Goal: Find specific page/section

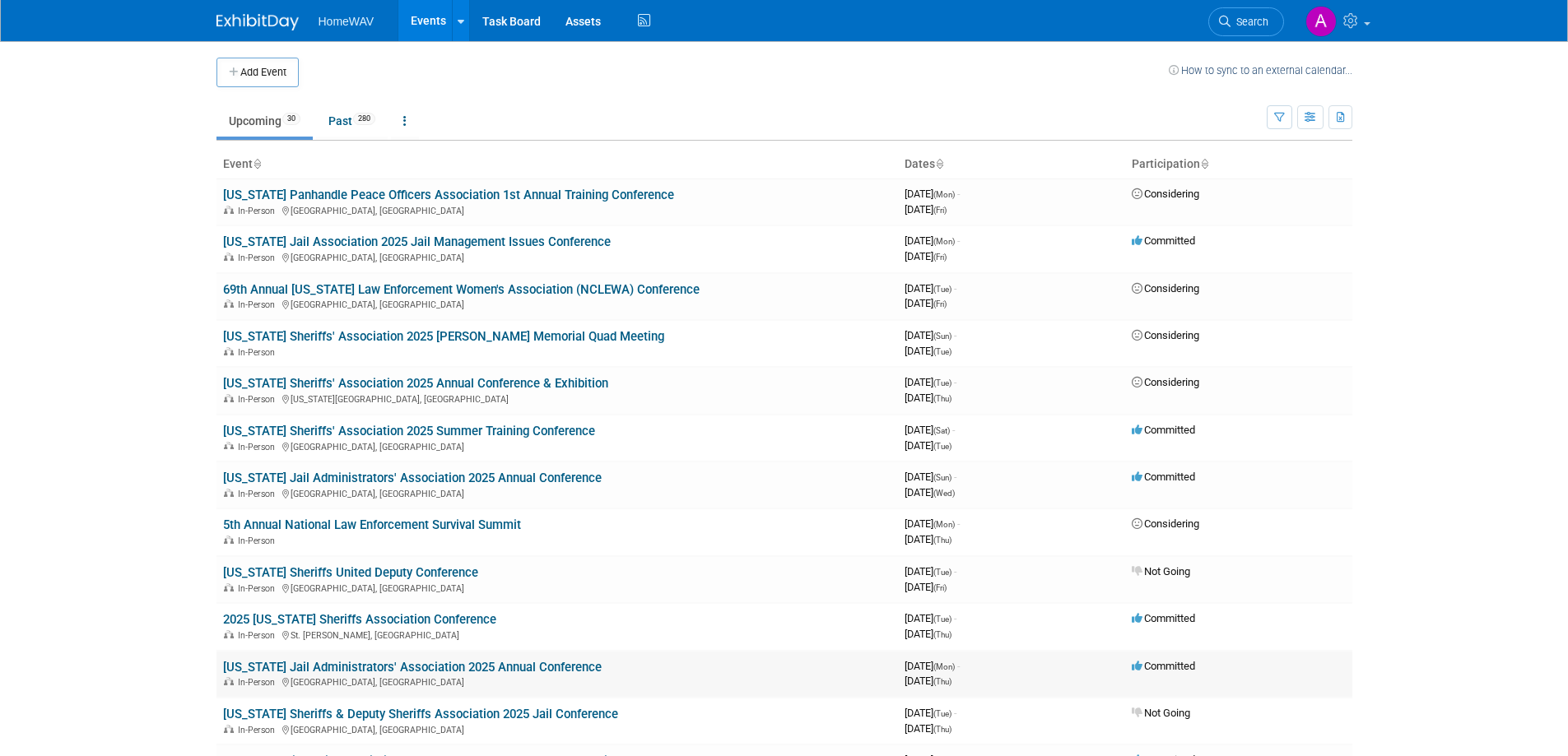
click at [302, 664] on link "[US_STATE] Jail Administrators' Association 2025 Annual Conference" at bounding box center [412, 667] width 379 height 15
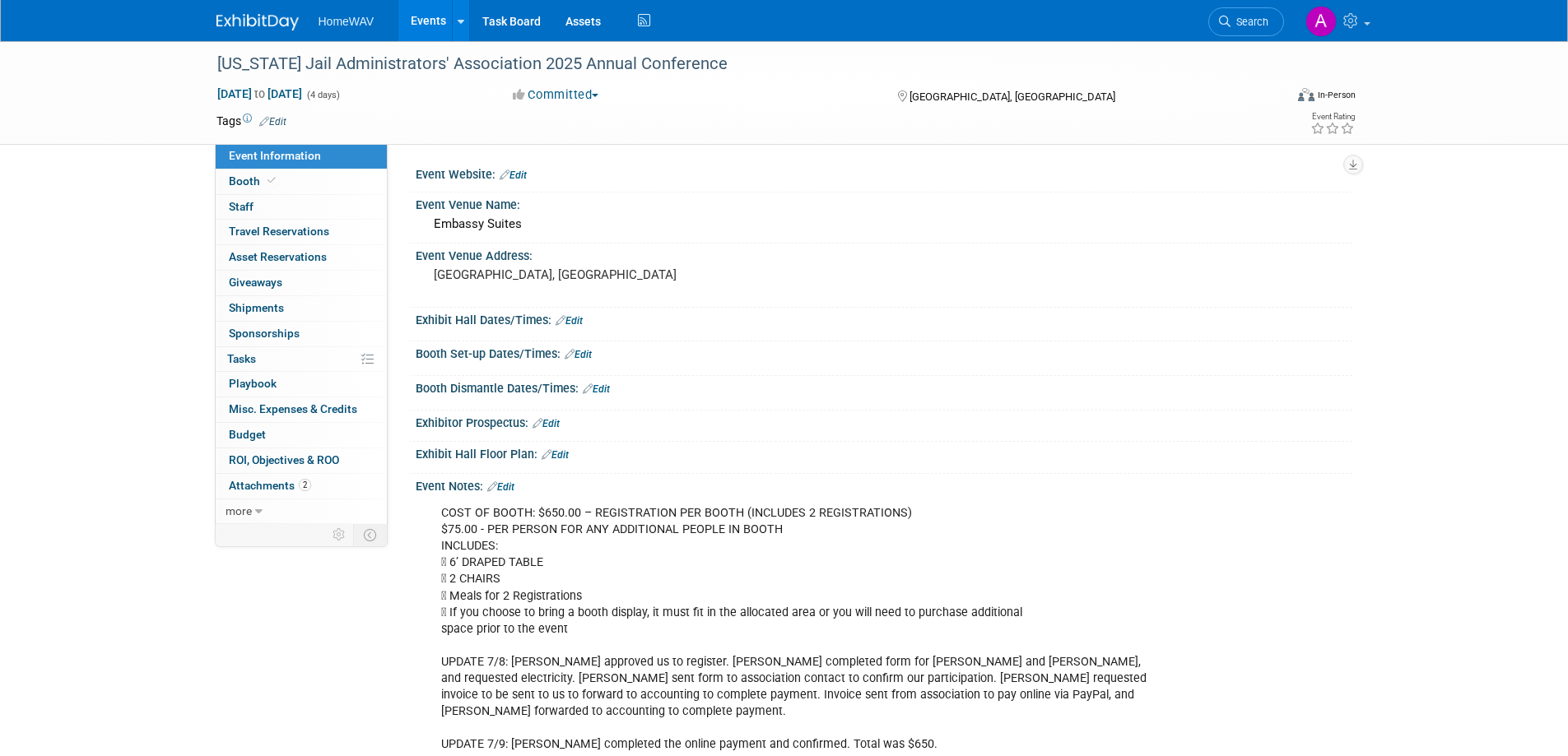
scroll to position [173, 0]
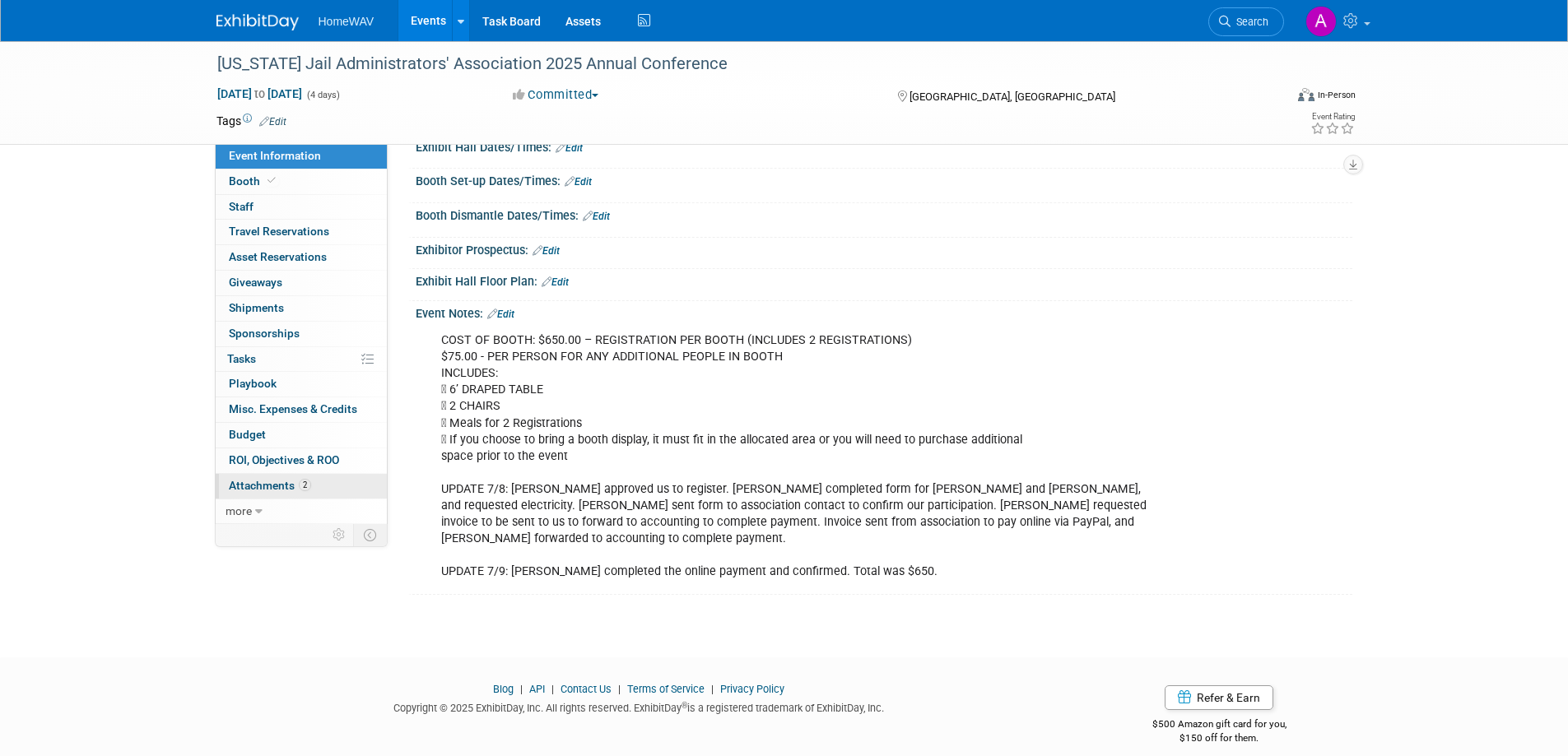
click at [275, 480] on span "Attachments 2" at bounding box center [270, 485] width 82 height 13
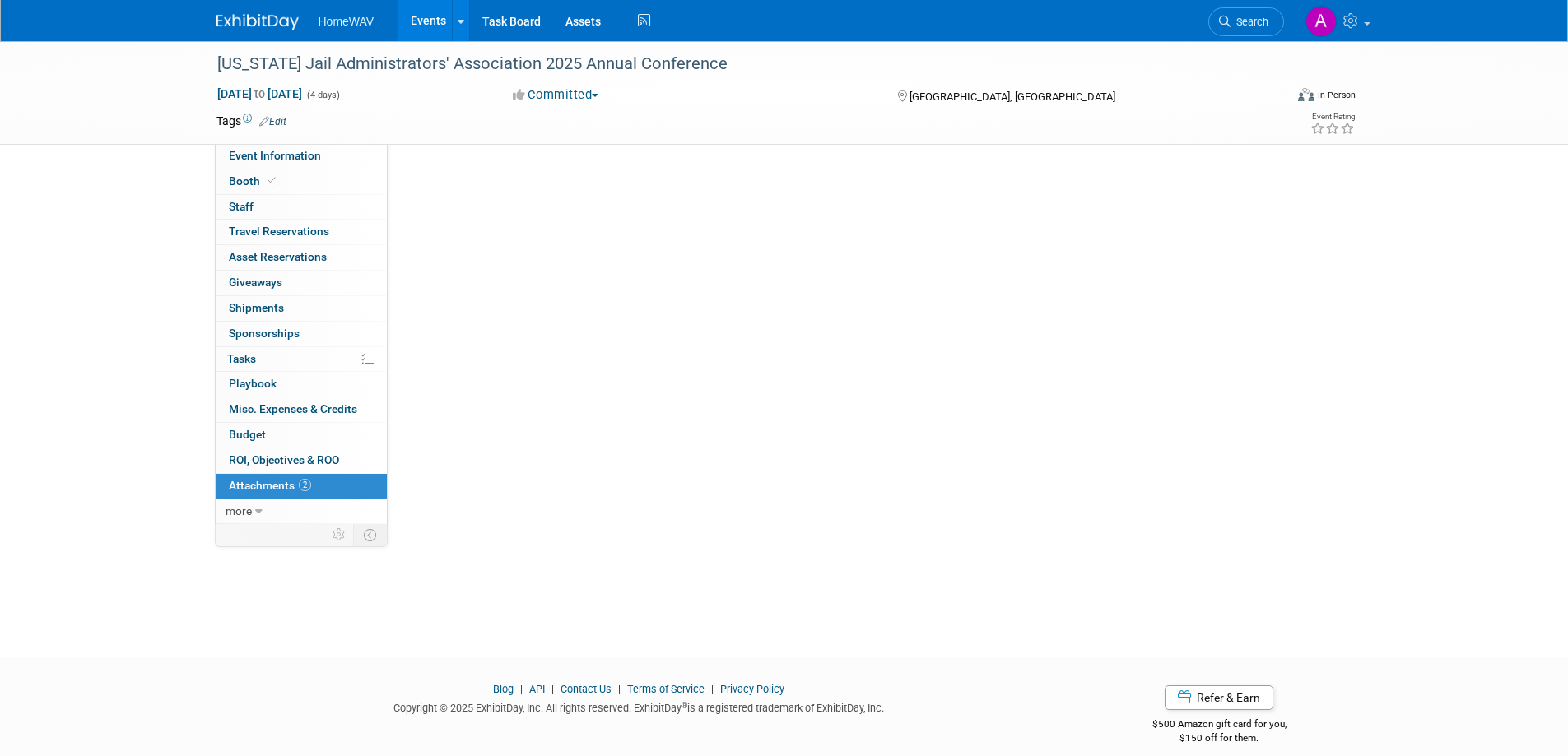
scroll to position [0, 0]
